Goal: Navigation & Orientation: Find specific page/section

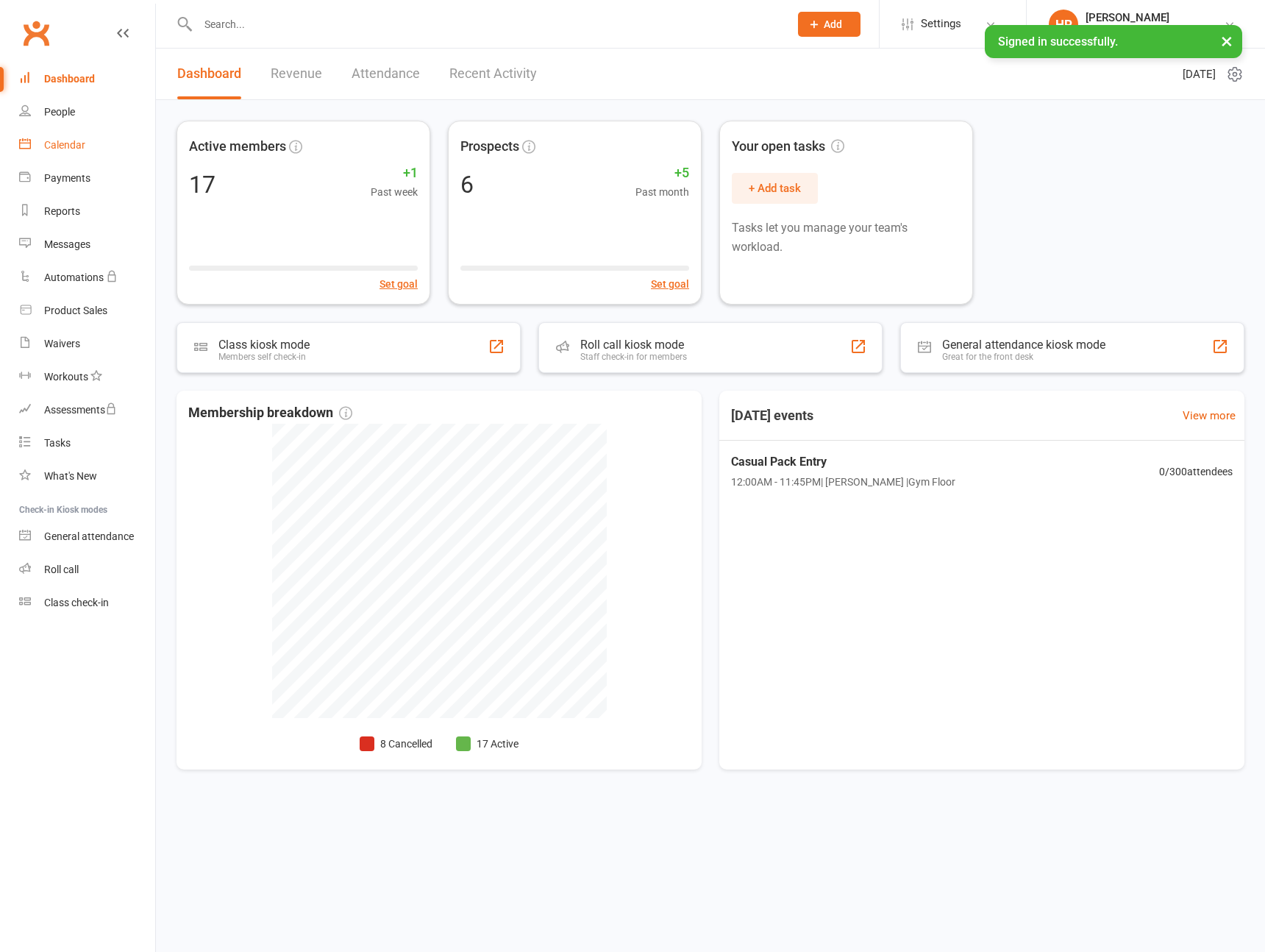
click at [76, 144] on div "Calendar" at bounding box center [65, 145] width 41 height 12
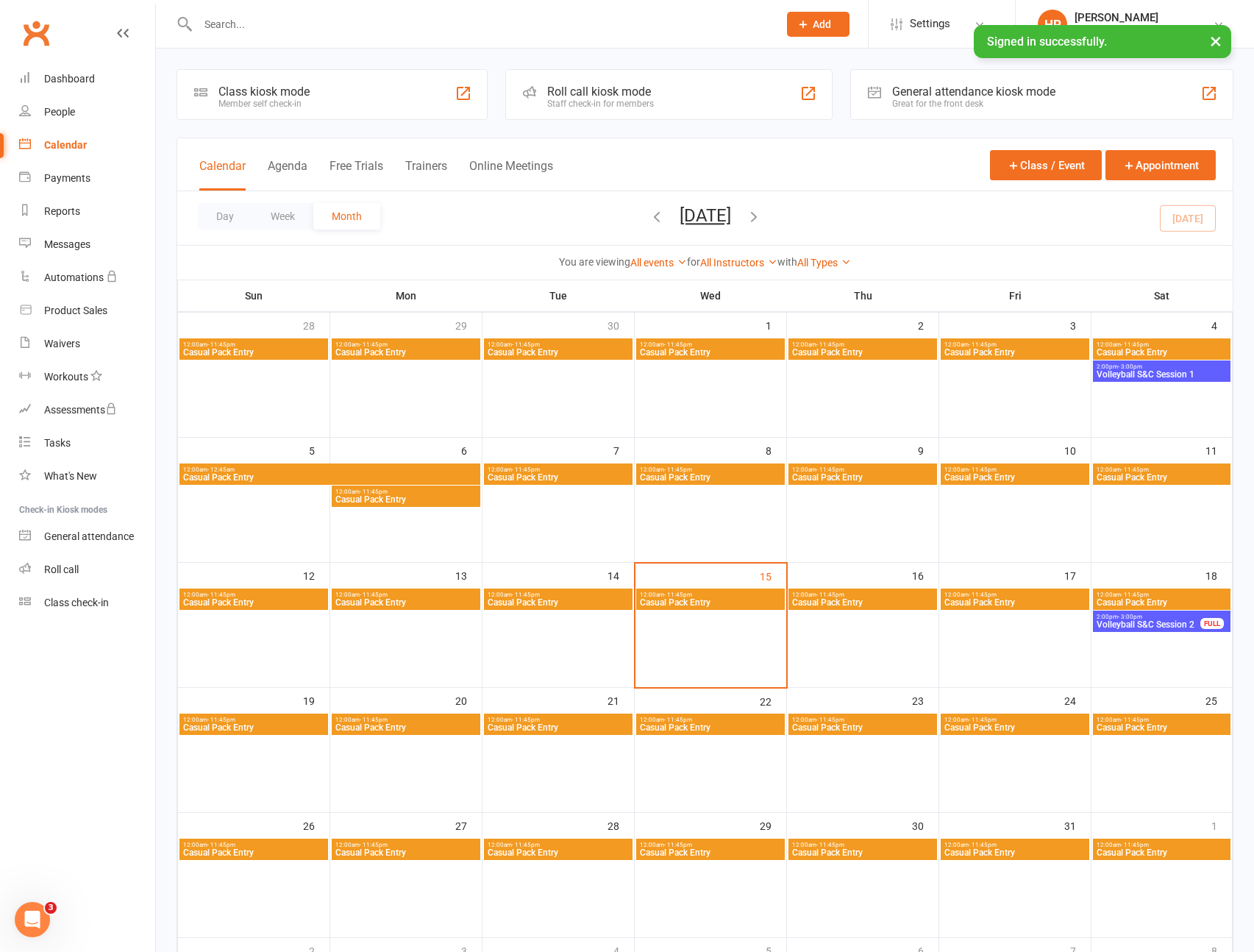
click at [1174, 622] on span "Volleyball S&C Session 2" at bounding box center [1149, 625] width 105 height 9
